Goal: Task Accomplishment & Management: Use online tool/utility

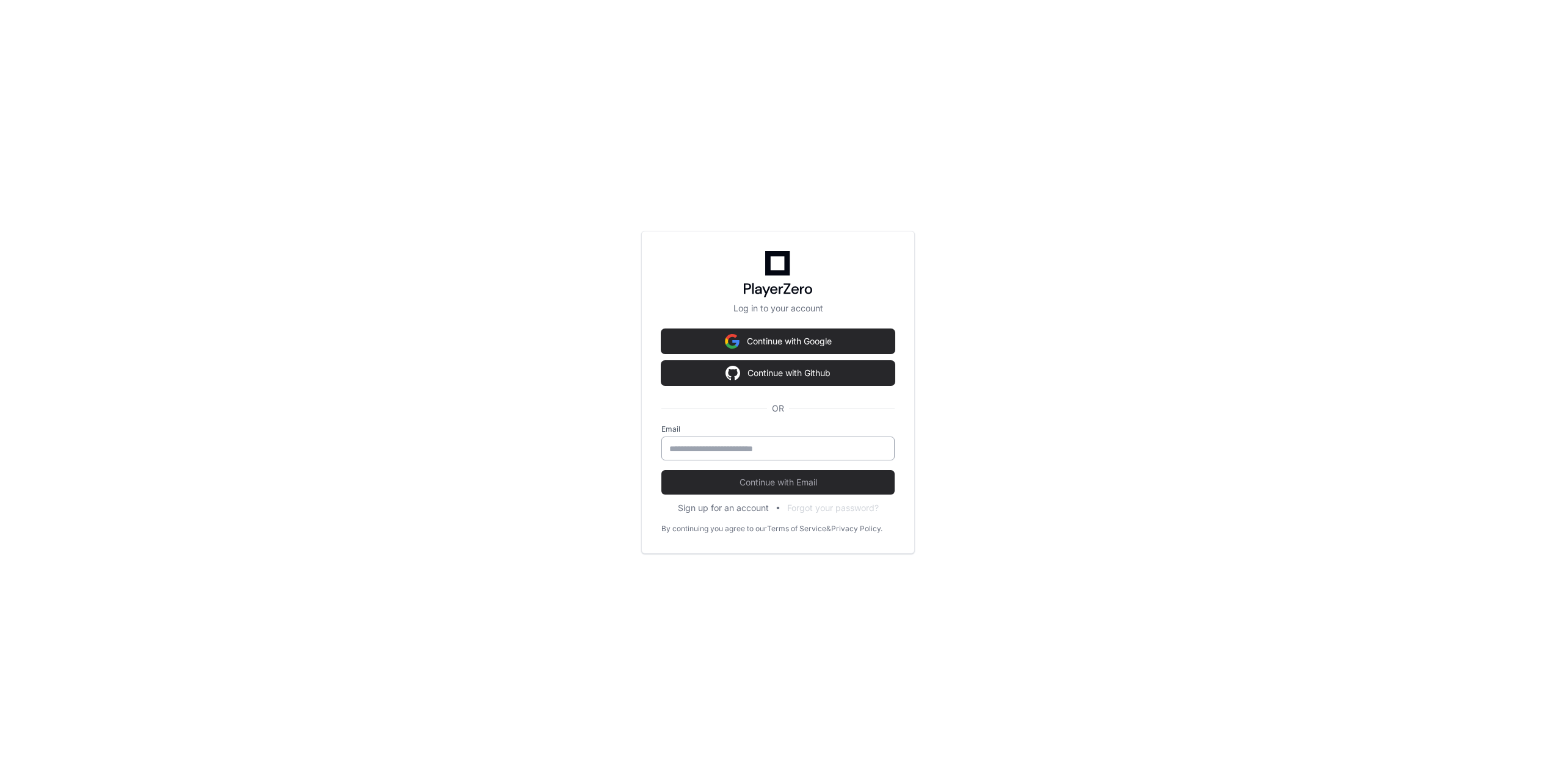
click at [746, 454] on div at bounding box center [778, 448] width 233 height 24
click at [750, 446] on input "email" at bounding box center [778, 449] width 218 height 12
type input "**********"
click at [746, 485] on span "Continue with Email" at bounding box center [778, 482] width 233 height 12
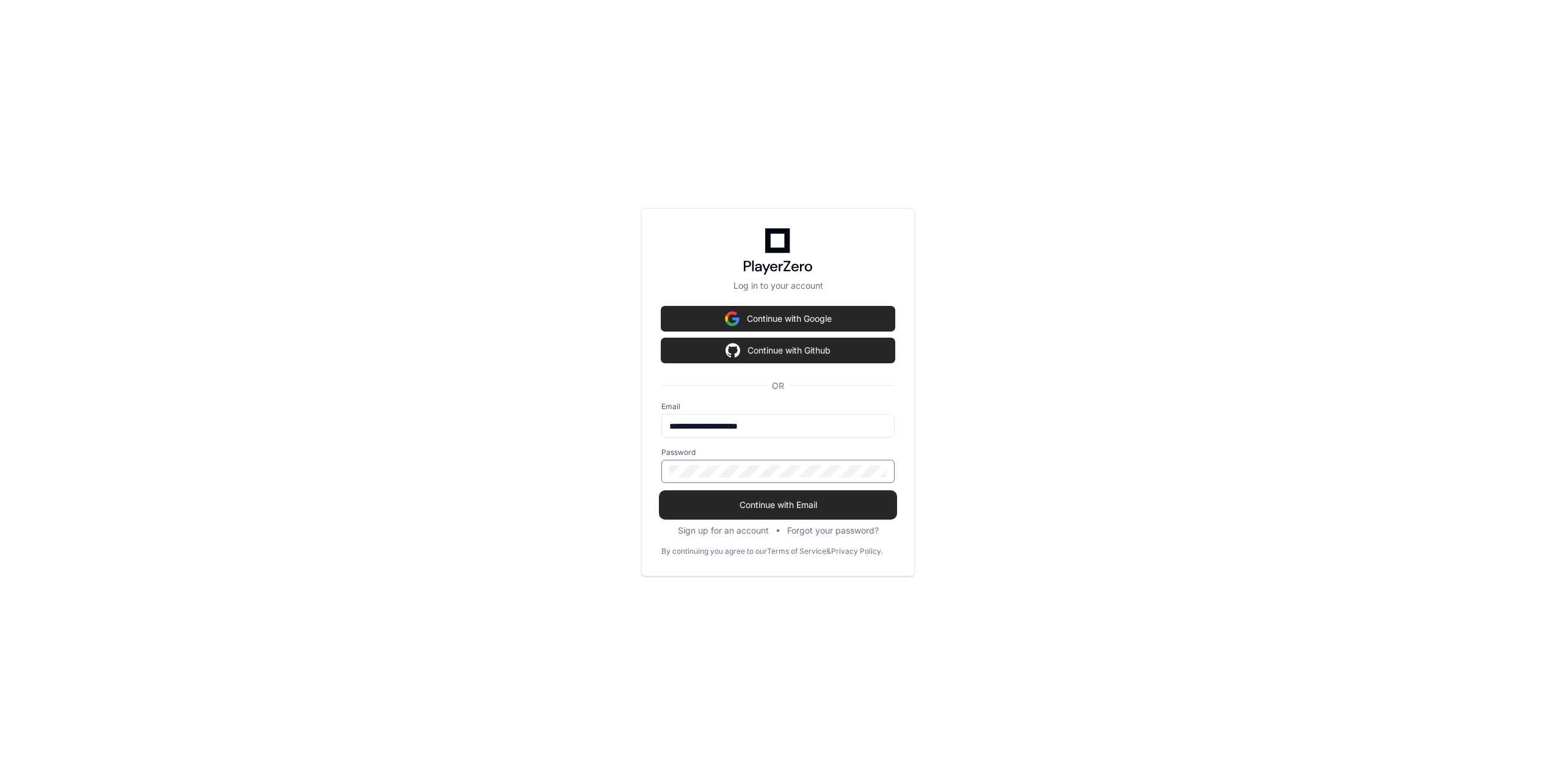
click at [738, 502] on span "Continue with Email" at bounding box center [778, 505] width 233 height 12
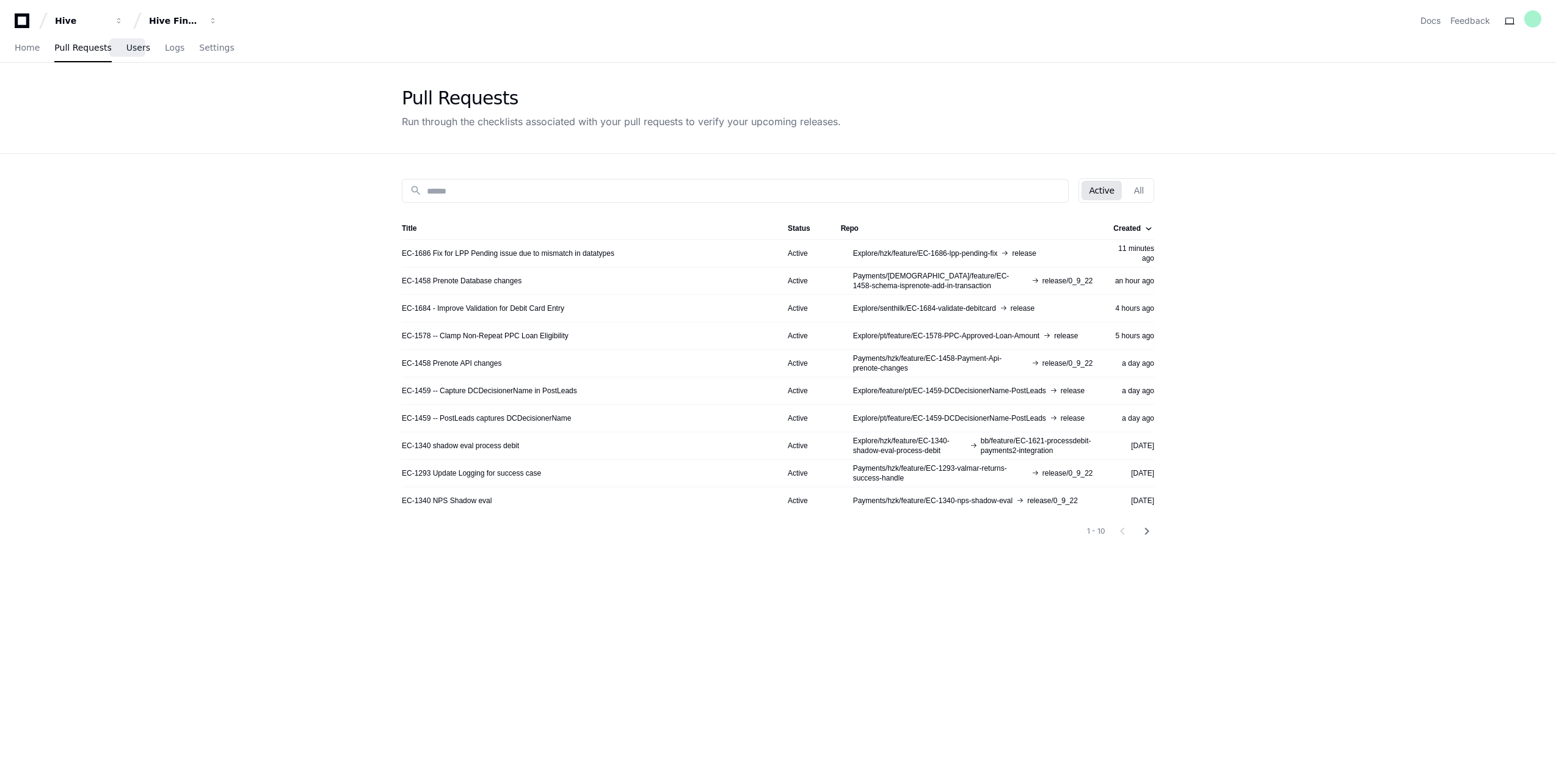
click at [127, 48] on span "Users" at bounding box center [138, 47] width 24 height 8
